Goal: Find specific page/section: Find specific page/section

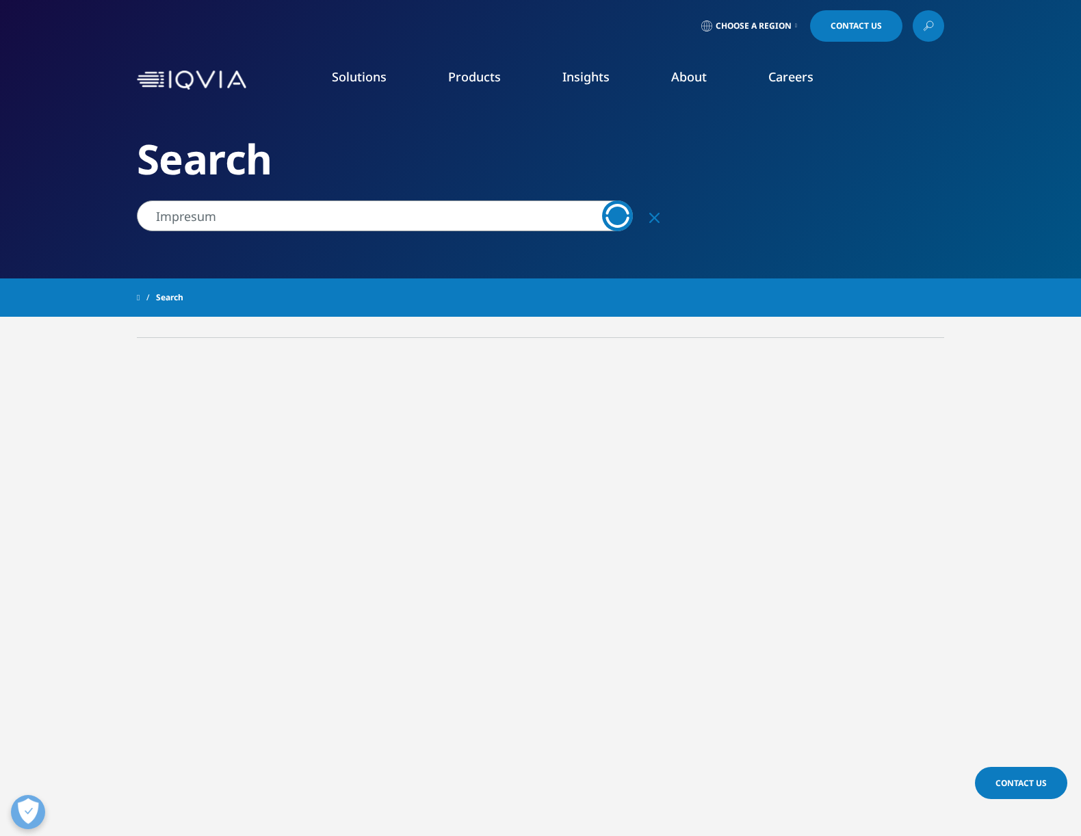
type input "Impressum"
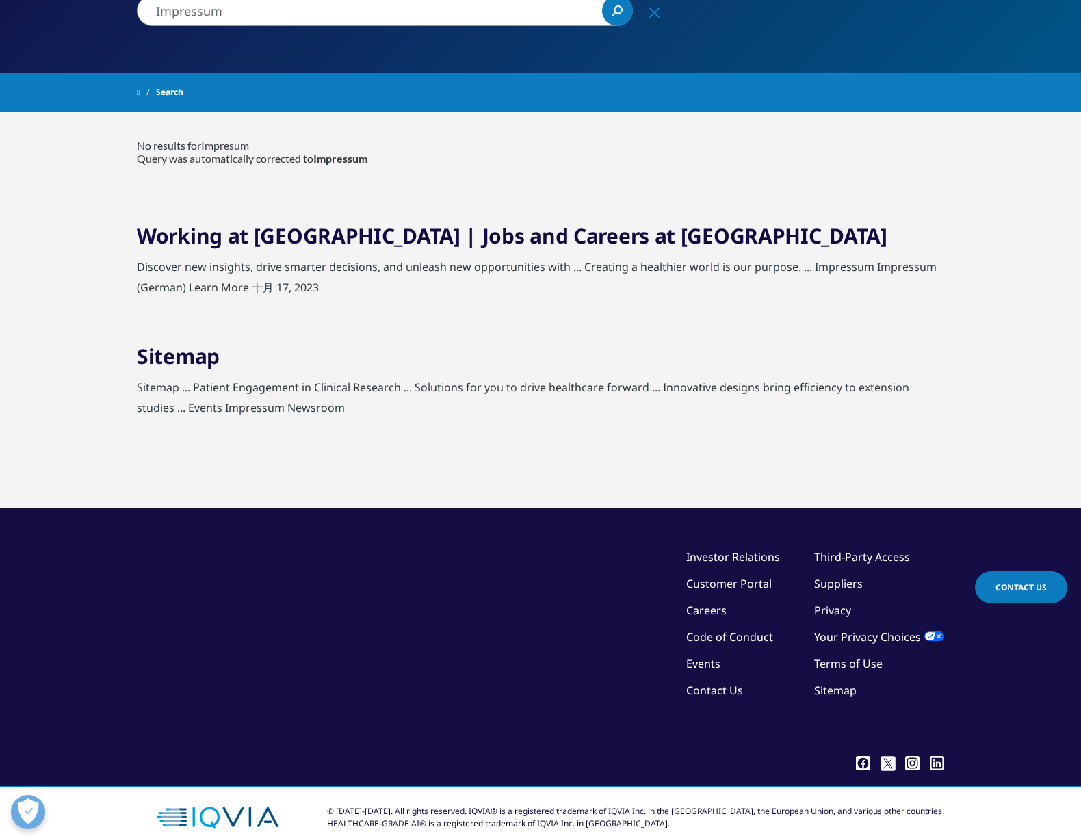
scroll to position [229, 0]
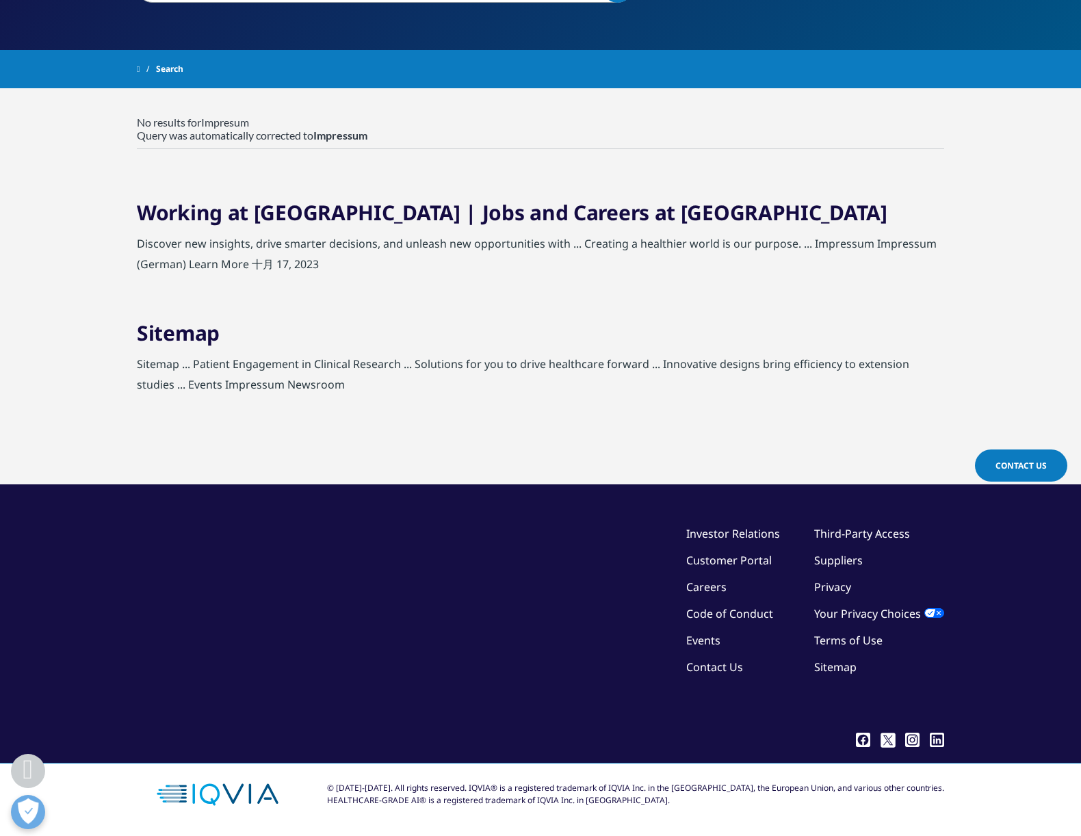
click at [873, 640] on link "Terms of Use" at bounding box center [848, 640] width 68 height 15
